Goal: Transaction & Acquisition: Purchase product/service

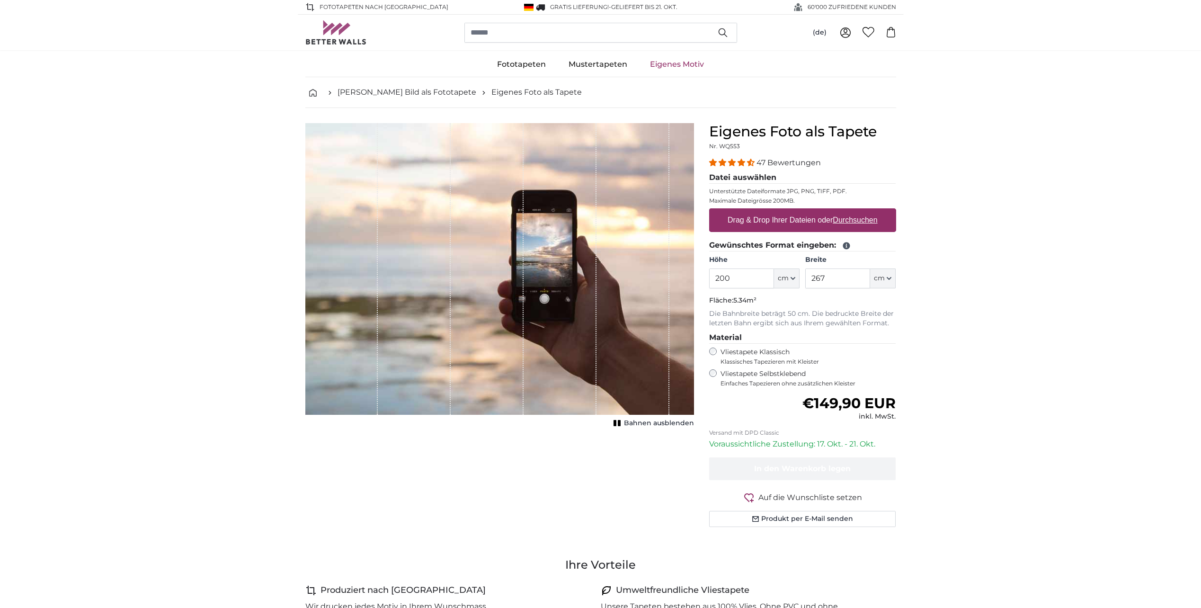
drag, startPoint x: 744, startPoint y: 279, endPoint x: 665, endPoint y: 281, distance: 78.6
click at [665, 281] on product-detail "Abbrechen Bild zuschneiden Bahnen ausblenden Eigenes Foto als Tapete Nr. WQ553 …" at bounding box center [601, 329] width 606 height 442
type input "290"
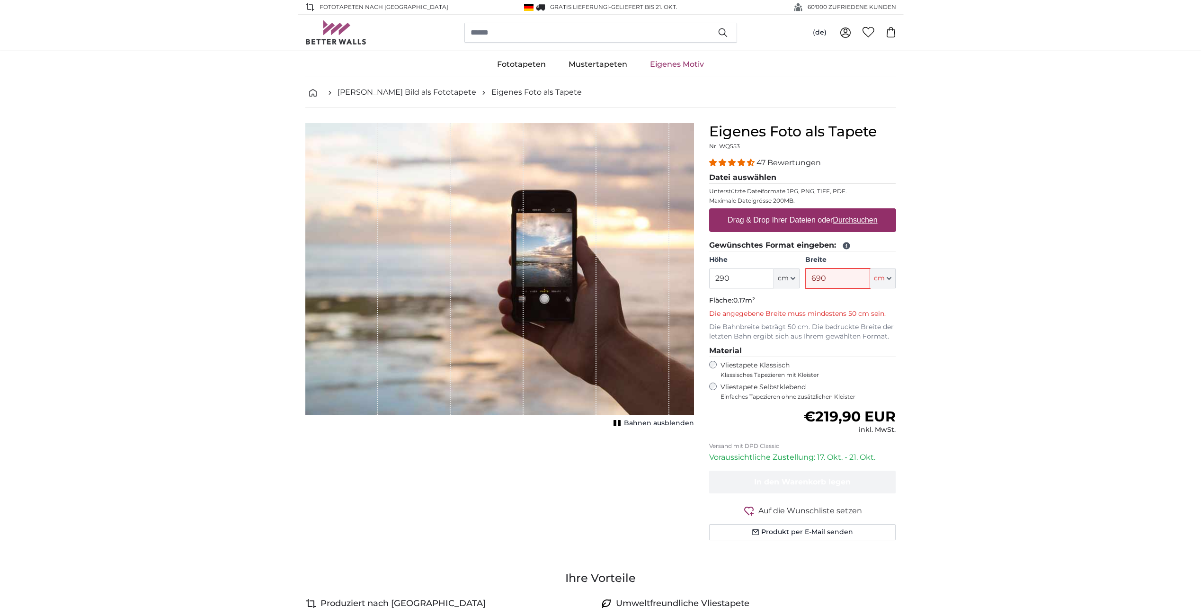
type input "690"
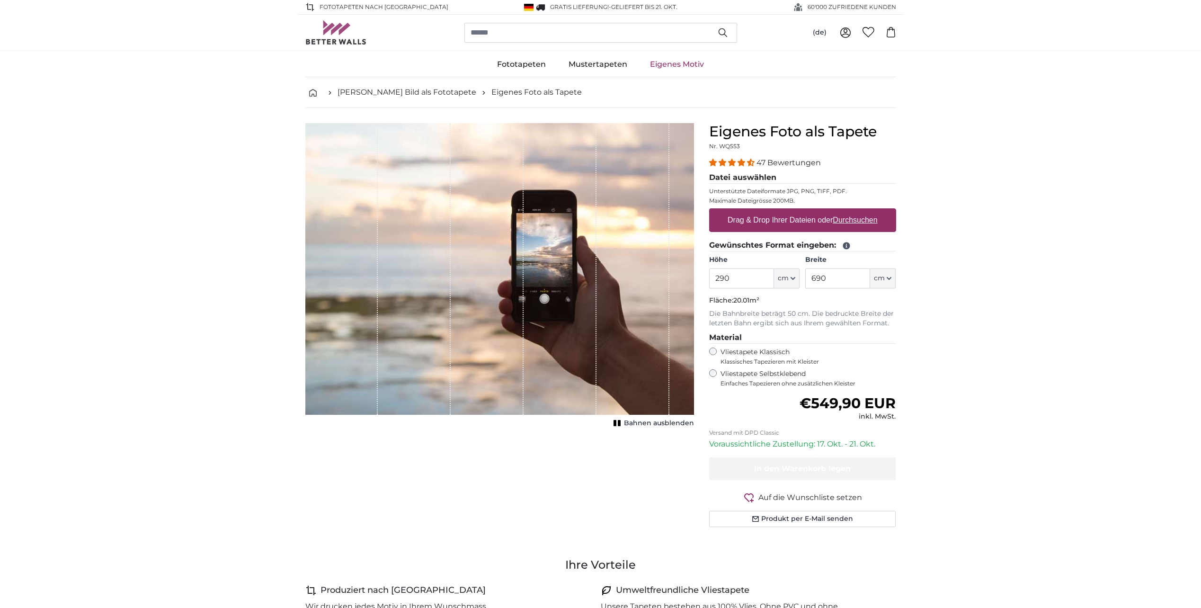
drag, startPoint x: 838, startPoint y: 281, endPoint x: 792, endPoint y: 282, distance: 46.4
click at [792, 282] on div "Höhe 290 ft cm Centimeter (cm) Inches (inch) Feet (ft. in.) Breite 690 ft cm Ce…" at bounding box center [802, 271] width 187 height 33
type input "410"
